Goal: Navigation & Orientation: Find specific page/section

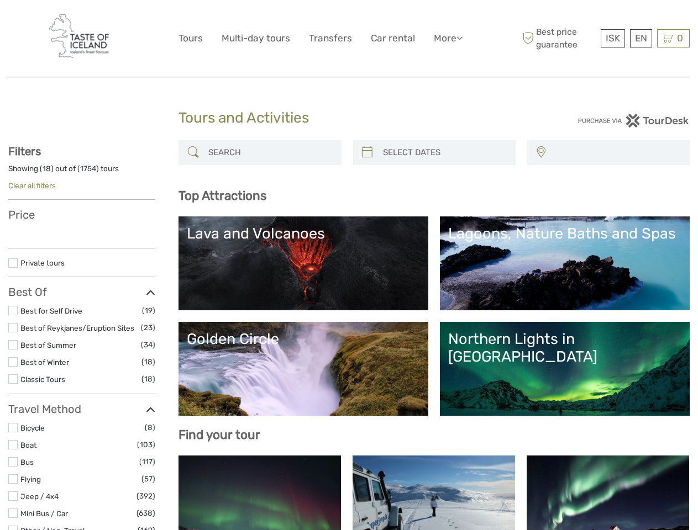
select select
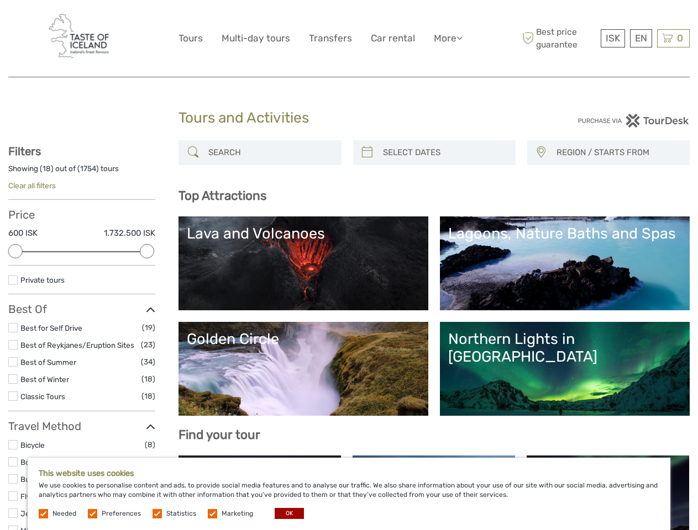
click at [447, 38] on link "More" at bounding box center [448, 38] width 29 height 16
click at [460, 38] on icon at bounding box center [459, 37] width 6 height 9
click at [612, 38] on span "ISK" at bounding box center [613, 38] width 14 height 11
click at [640, 38] on div "EN English Español Deutsch" at bounding box center [641, 38] width 22 height 18
click at [673, 38] on div "0 Items Total 0 ISK Checkout The shopping cart is empty." at bounding box center [673, 38] width 33 height 18
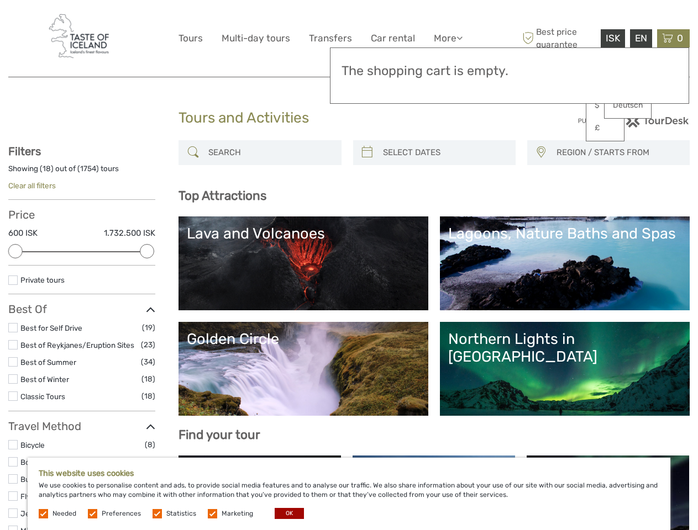
click at [15, 251] on div at bounding box center [15, 251] width 14 height 14
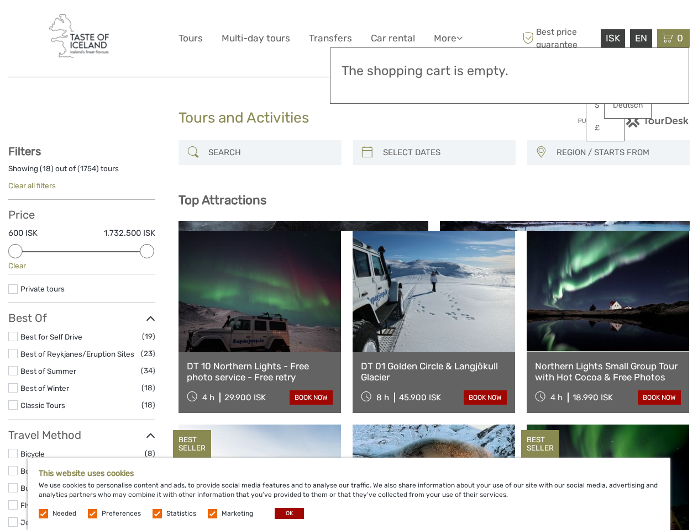
click at [367, 231] on link at bounding box center [434, 292] width 162 height 122
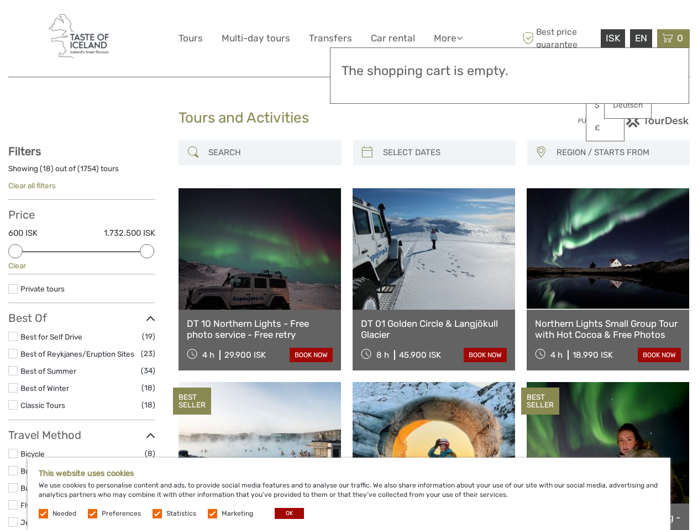
scroll to position [62, 0]
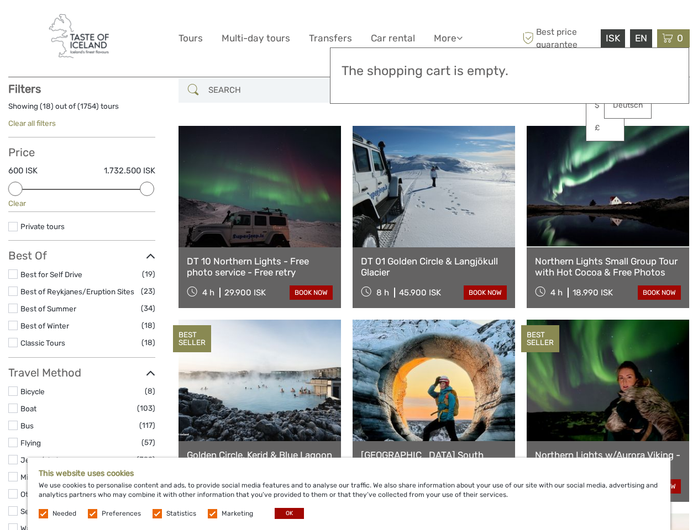
click at [444, 153] on link at bounding box center [434, 187] width 162 height 122
click at [540, 153] on link at bounding box center [608, 187] width 162 height 122
